Goal: Information Seeking & Learning: Learn about a topic

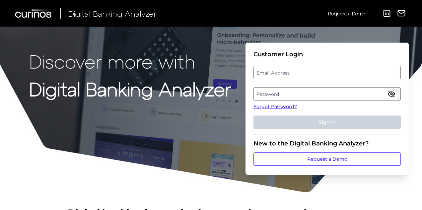
click at [300, 72] on label "Email Address" at bounding box center [327, 72] width 146 height 12
click at [300, 72] on input "email" at bounding box center [327, 72] width 147 height 13
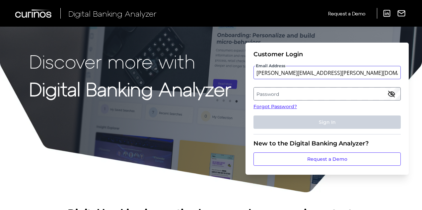
type input "[PERSON_NAME][EMAIL_ADDRESS][PERSON_NAME][DOMAIN_NAME]"
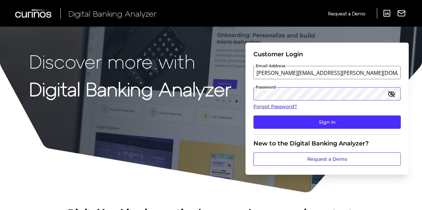
click at [254, 115] on button "Sign In" at bounding box center [327, 121] width 147 height 13
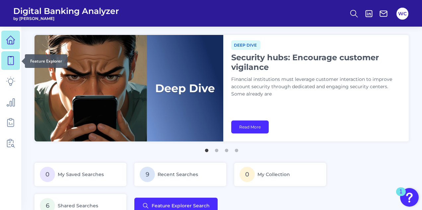
click at [11, 59] on icon at bounding box center [10, 60] width 9 height 9
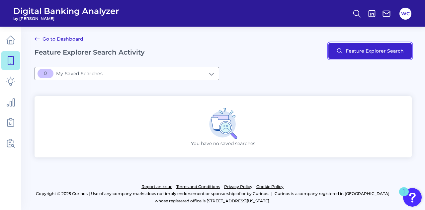
click at [373, 48] on button "Feature Explorer Search" at bounding box center [369, 51] width 83 height 16
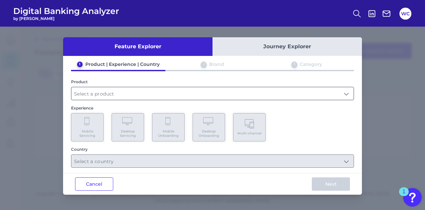
click at [168, 93] on input "text" at bounding box center [212, 93] width 282 height 13
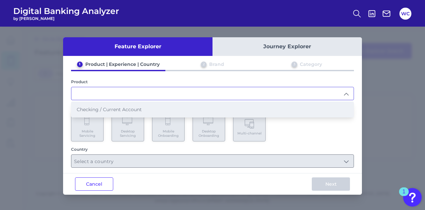
click at [139, 111] on span "Checking / Current Account" at bounding box center [109, 109] width 65 height 6
type input "Checking / Current Account"
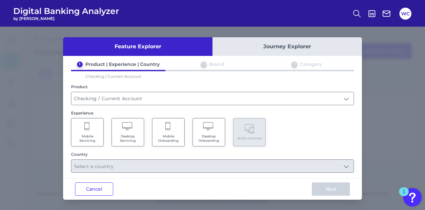
click at [83, 133] on Servicing "Mobile Servicing" at bounding box center [87, 132] width 33 height 28
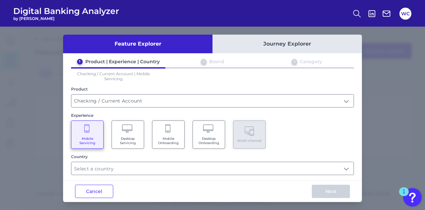
scroll to position [3, 0]
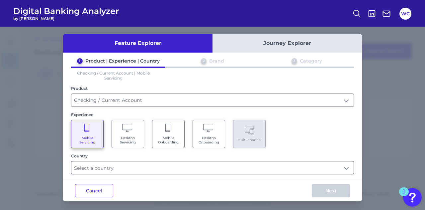
click at [161, 170] on input "text" at bounding box center [212, 167] width 282 height 13
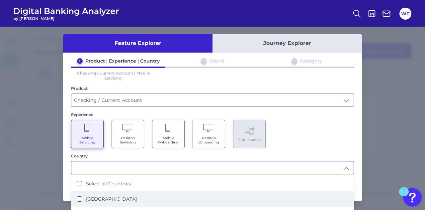
click at [122, 194] on li "[GEOGRAPHIC_DATA]" at bounding box center [212, 198] width 282 height 15
type input "[GEOGRAPHIC_DATA]"
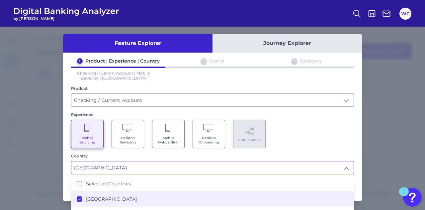
click at [337, 134] on div "Mobile Servicing Desktop Servicing Mobile Onboarding Desktop Onboarding Multi-c…" at bounding box center [212, 134] width 283 height 28
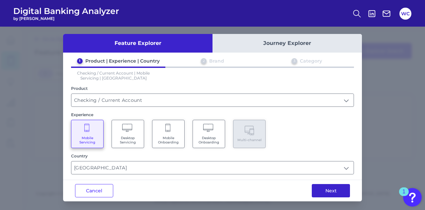
click at [335, 192] on button "Next" at bounding box center [331, 190] width 38 height 13
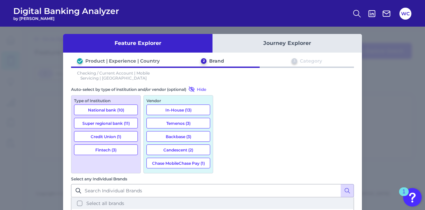
click at [227, 197] on button "Select all brands" at bounding box center [213, 202] width 282 height 11
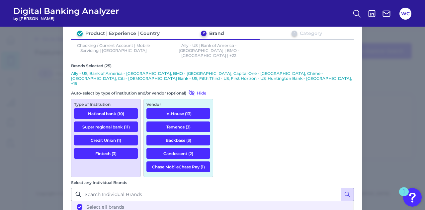
scroll to position [52, 0]
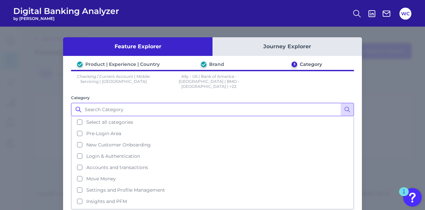
click at [156, 106] on input "Category" at bounding box center [212, 109] width 283 height 13
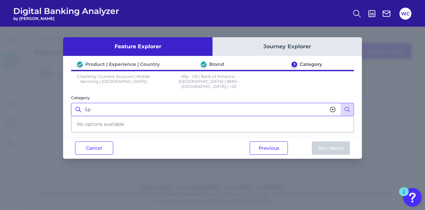
type input "S"
click at [126, 103] on input "Category" at bounding box center [212, 109] width 283 height 13
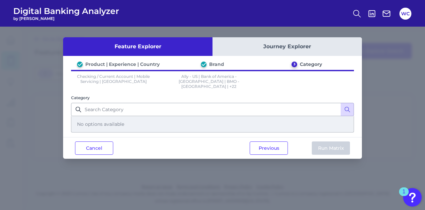
click at [100, 117] on div "No options available" at bounding box center [213, 123] width 282 height 15
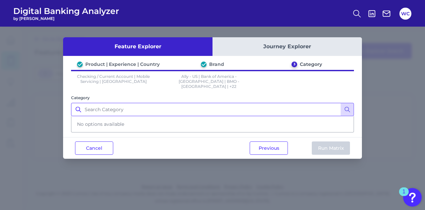
click at [117, 104] on input "Category" at bounding box center [212, 109] width 283 height 13
click at [189, 87] on div "Product | Experience | Country Brand 3 Category Checking / Current Account | Mo…" at bounding box center [212, 97] width 299 height 73
click at [351, 104] on button at bounding box center [347, 109] width 13 height 13
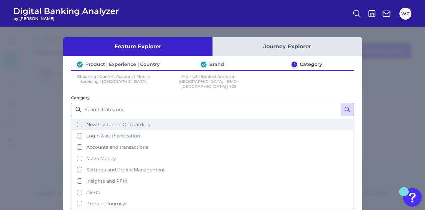
scroll to position [27, 0]
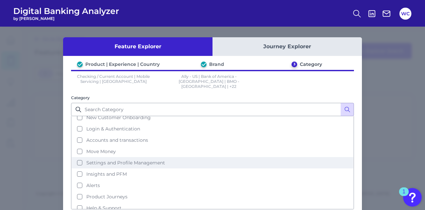
click at [107, 159] on span "Settings and Profile Management" at bounding box center [125, 162] width 79 height 6
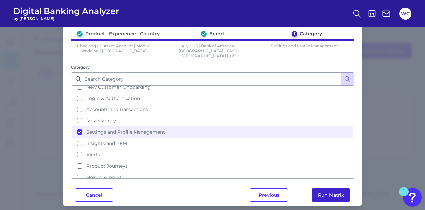
click at [322, 188] on button "Run Matrix" at bounding box center [331, 194] width 38 height 13
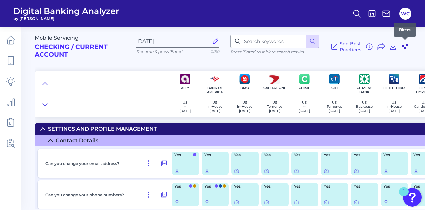
click at [407, 45] on icon at bounding box center [405, 46] width 5 height 5
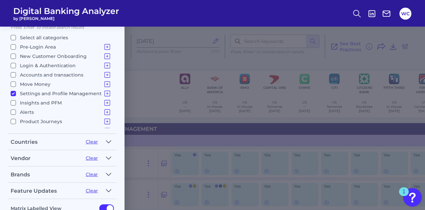
scroll to position [133, 0]
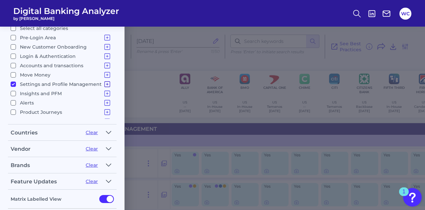
click at [105, 81] on icon at bounding box center [107, 84] width 8 height 8
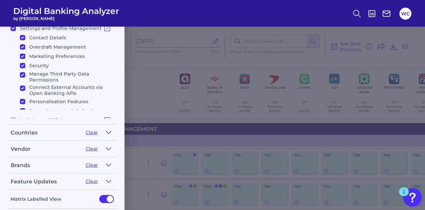
scroll to position [0, 0]
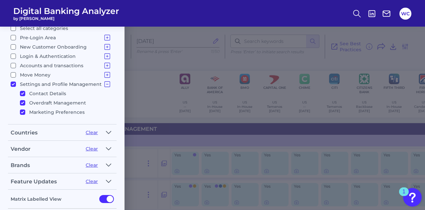
click at [12, 82] on input "Settings and Profile Management Contact Details Overdraft Management Marketing …" at bounding box center [13, 83] width 5 height 5
checkbox input "false"
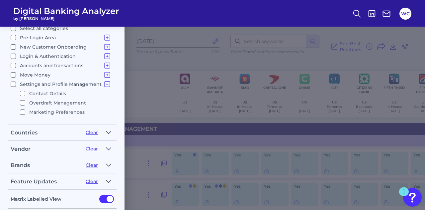
checkbox input "false"
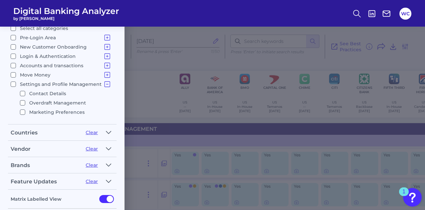
click at [12, 82] on input "Settings and Profile Management Contact Details Overdraft Management Marketing …" at bounding box center [13, 83] width 5 height 5
checkbox input "true"
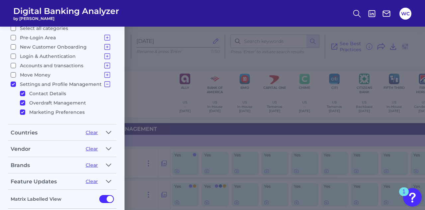
checkbox input "true"
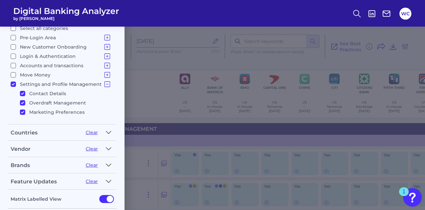
click at [12, 82] on input "Settings and Profile Management Contact Details Overdraft Management Marketing …" at bounding box center [13, 83] width 5 height 5
checkbox input "false"
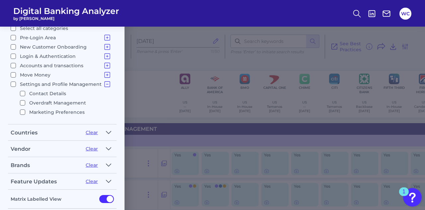
checkbox input "false"
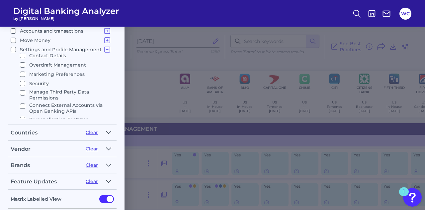
scroll to position [66, 0]
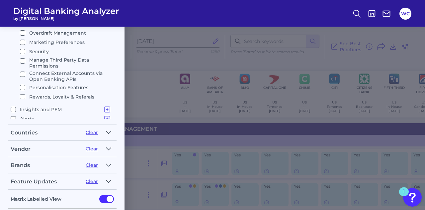
click at [53, 83] on p "Personalisation Features" at bounding box center [58, 87] width 59 height 8
click at [25, 85] on input "Personalisation Features" at bounding box center [22, 87] width 5 height 5
checkbox input "true"
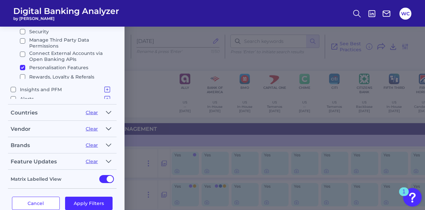
scroll to position [162, 0]
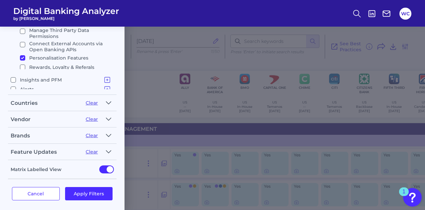
drag, startPoint x: 99, startPoint y: 189, endPoint x: 127, endPoint y: 177, distance: 30.0
click at [99, 189] on button "Apply Filters" at bounding box center [89, 193] width 48 height 13
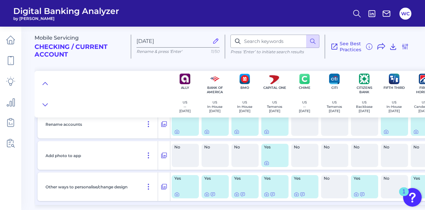
scroll to position [147, 0]
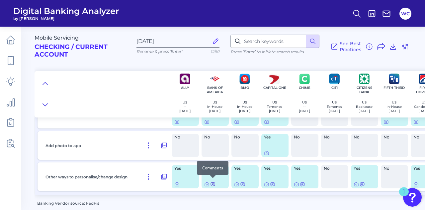
click at [213, 182] on icon at bounding box center [213, 184] width 4 height 4
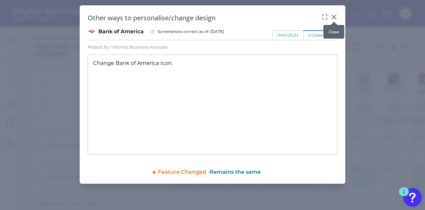
click at [335, 16] on icon at bounding box center [334, 17] width 7 height 7
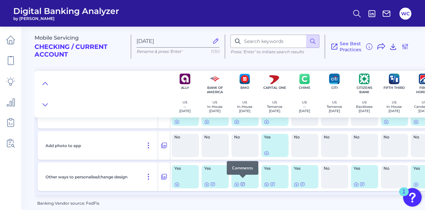
click at [244, 182] on icon at bounding box center [242, 183] width 5 height 5
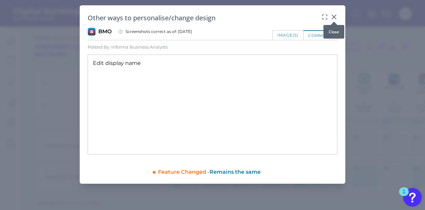
click at [335, 17] on icon at bounding box center [334, 17] width 7 height 7
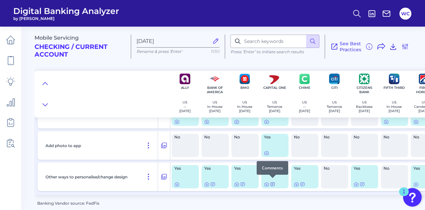
click at [272, 181] on icon at bounding box center [272, 183] width 5 height 5
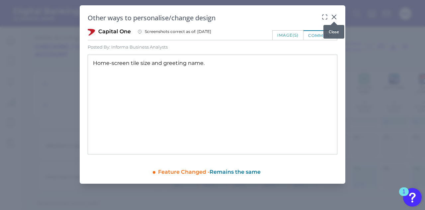
click at [334, 17] on icon at bounding box center [334, 17] width 4 height 4
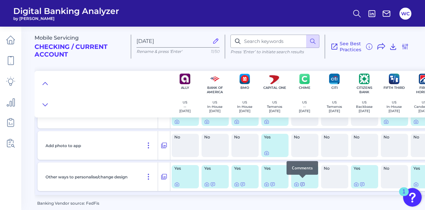
click at [303, 182] on icon at bounding box center [302, 183] width 5 height 5
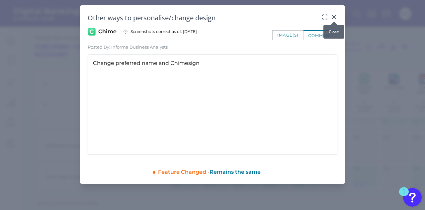
scroll to position [0, 0]
click at [335, 18] on icon at bounding box center [334, 17] width 4 height 4
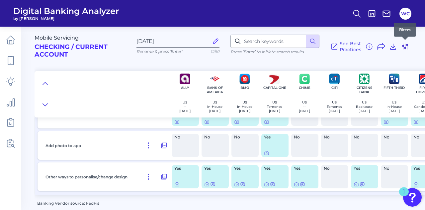
click at [406, 44] on icon at bounding box center [405, 47] width 8 height 8
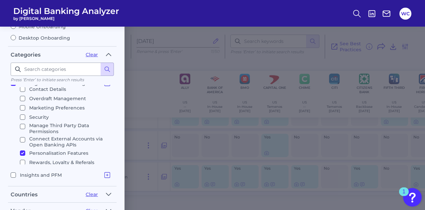
scroll to position [63, 0]
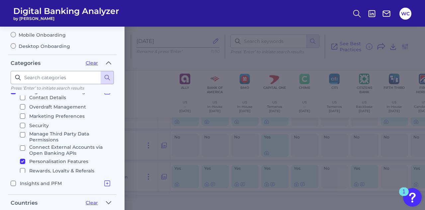
click at [22, 158] on input "Personalisation Features" at bounding box center [22, 160] width 5 height 5
checkbox input "false"
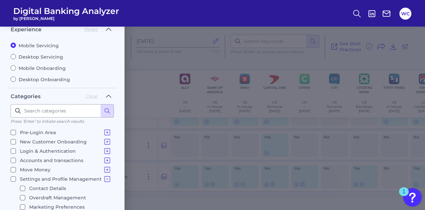
scroll to position [0, 0]
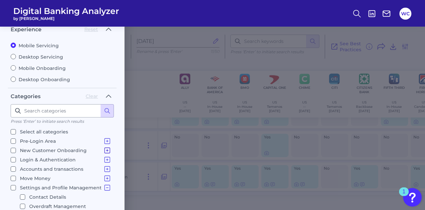
click at [103, 148] on icon at bounding box center [107, 150] width 8 height 8
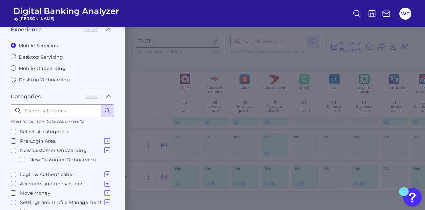
click at [105, 148] on icon at bounding box center [107, 149] width 5 height 5
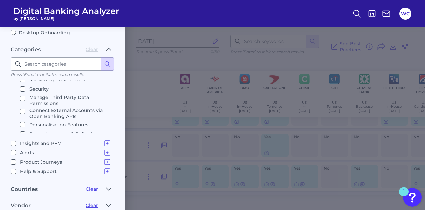
scroll to position [96, 0]
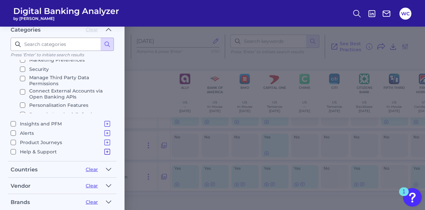
click at [104, 148] on icon at bounding box center [107, 151] width 8 height 8
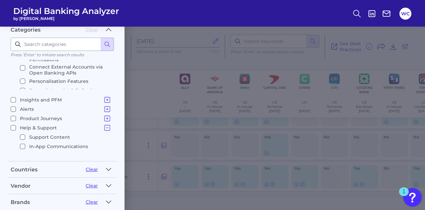
click at [23, 134] on input "Support Content" at bounding box center [22, 136] width 5 height 5
checkbox input "true"
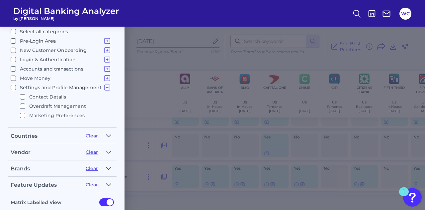
scroll to position [162, 0]
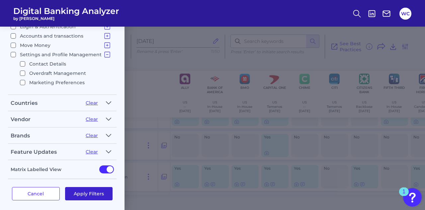
click at [98, 190] on button "Apply Filters" at bounding box center [89, 193] width 48 height 13
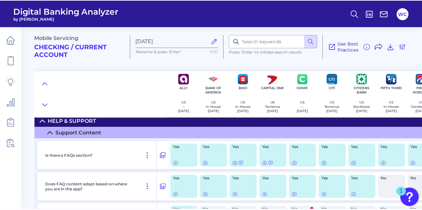
scroll to position [0, 0]
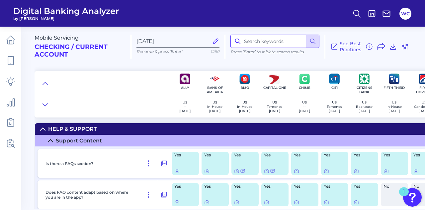
click at [270, 42] on input at bounding box center [275, 41] width 89 height 13
type input "spanish"
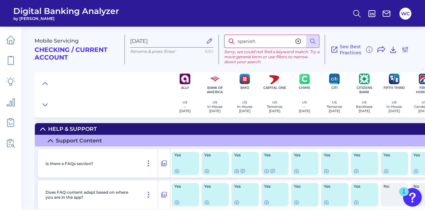
click at [299, 40] on icon at bounding box center [298, 41] width 7 height 7
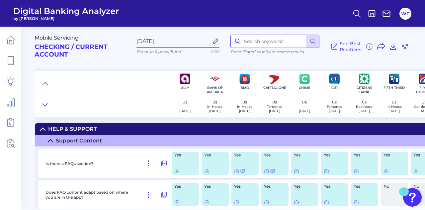
click at [272, 40] on input at bounding box center [275, 41] width 89 height 13
type input "language"
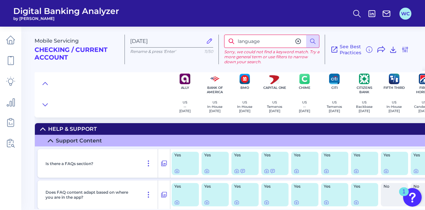
click at [409, 8] on button "WC" at bounding box center [406, 14] width 12 height 12
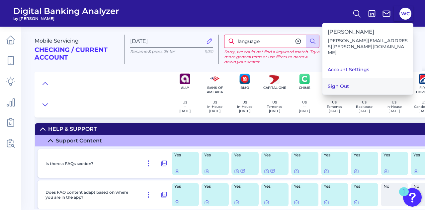
click at [353, 78] on button "Sign Out" at bounding box center [368, 86] width 91 height 17
